Goal: Navigation & Orientation: Find specific page/section

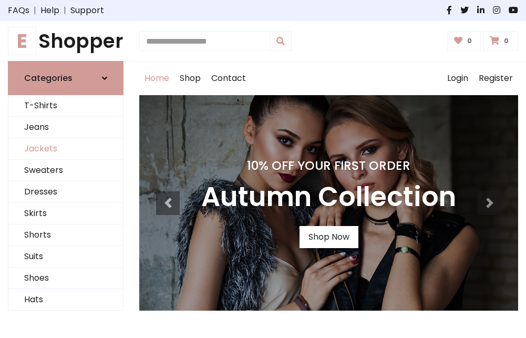
click at [66, 149] on link "Jackets" at bounding box center [65, 149] width 114 height 22
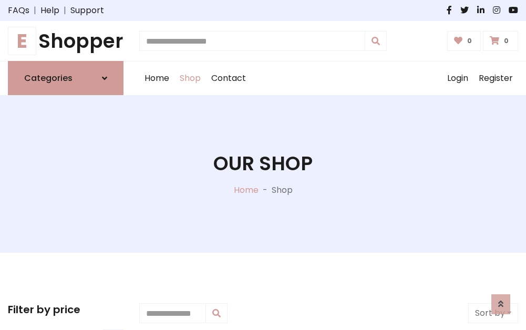
scroll to position [475, 0]
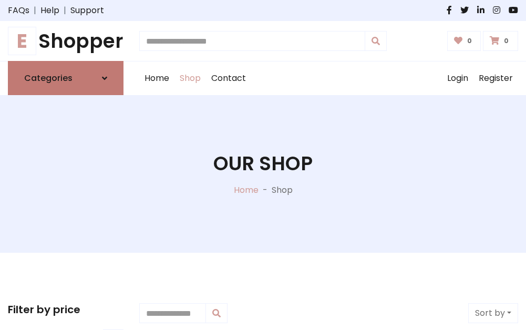
click at [66, 78] on h6 "Categories" at bounding box center [48, 78] width 48 height 10
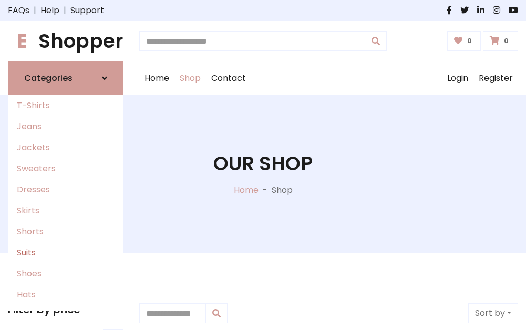
click at [66, 253] on link "Suits" at bounding box center [65, 252] width 114 height 21
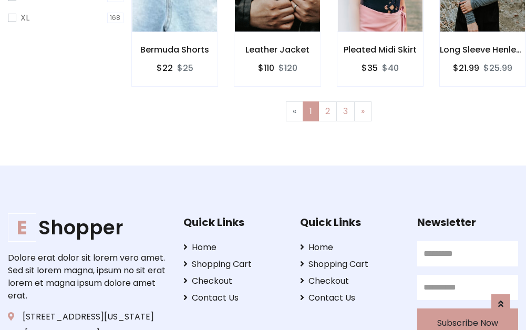
scroll to position [705, 0]
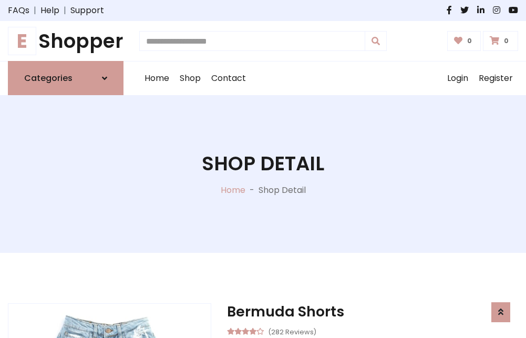
scroll to position [982, 0]
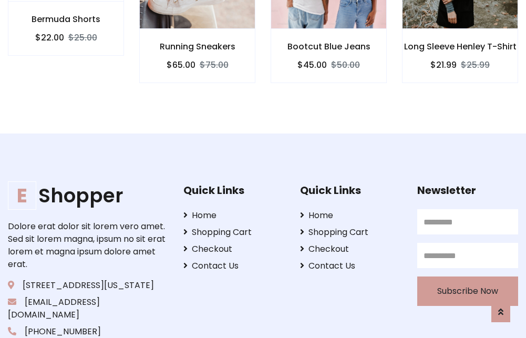
scroll to position [981, 0]
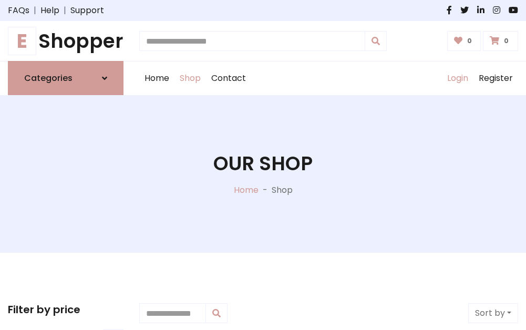
click at [457, 78] on link "Login" at bounding box center [458, 78] width 32 height 34
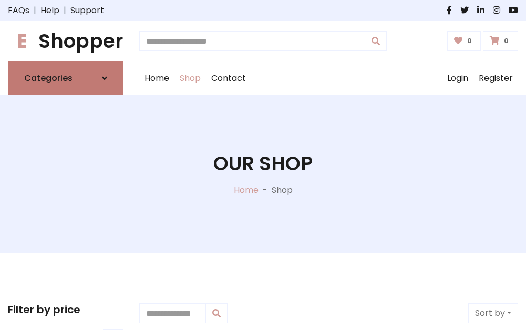
click at [105, 78] on icon at bounding box center [104, 78] width 5 height 8
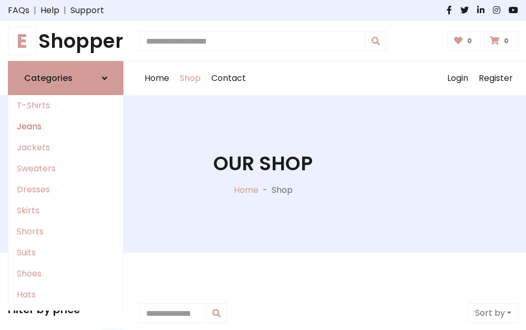
click at [66, 127] on link "Jeans" at bounding box center [65, 126] width 114 height 21
